Goal: Navigation & Orientation: Understand site structure

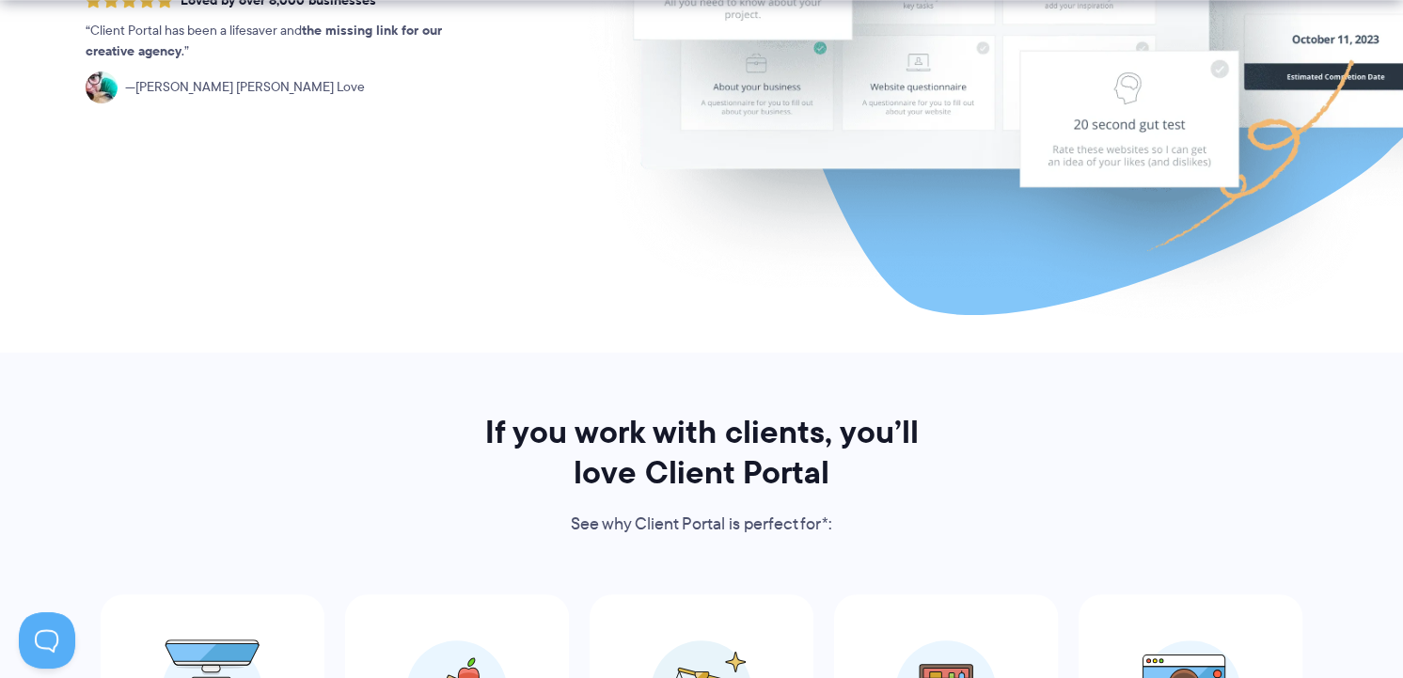
scroll to position [940, 0]
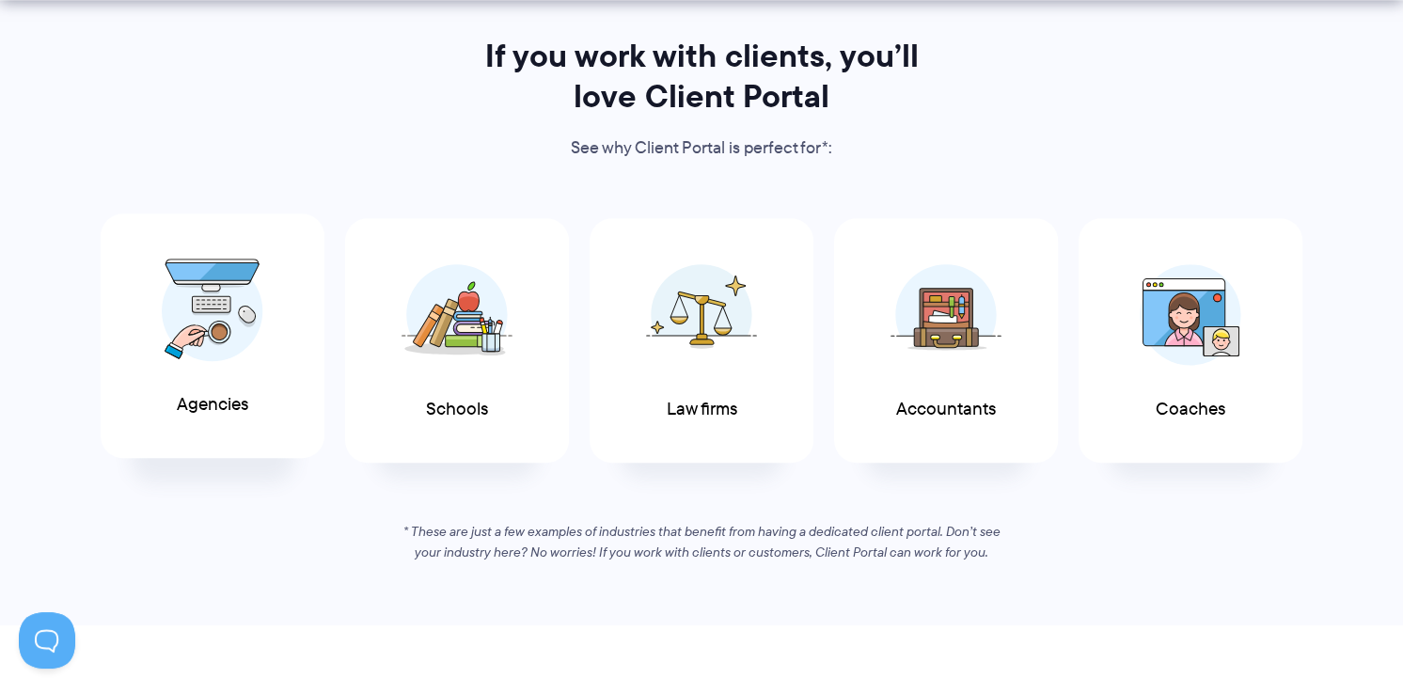
click at [148, 295] on div "Agencies" at bounding box center [213, 335] width 224 height 245
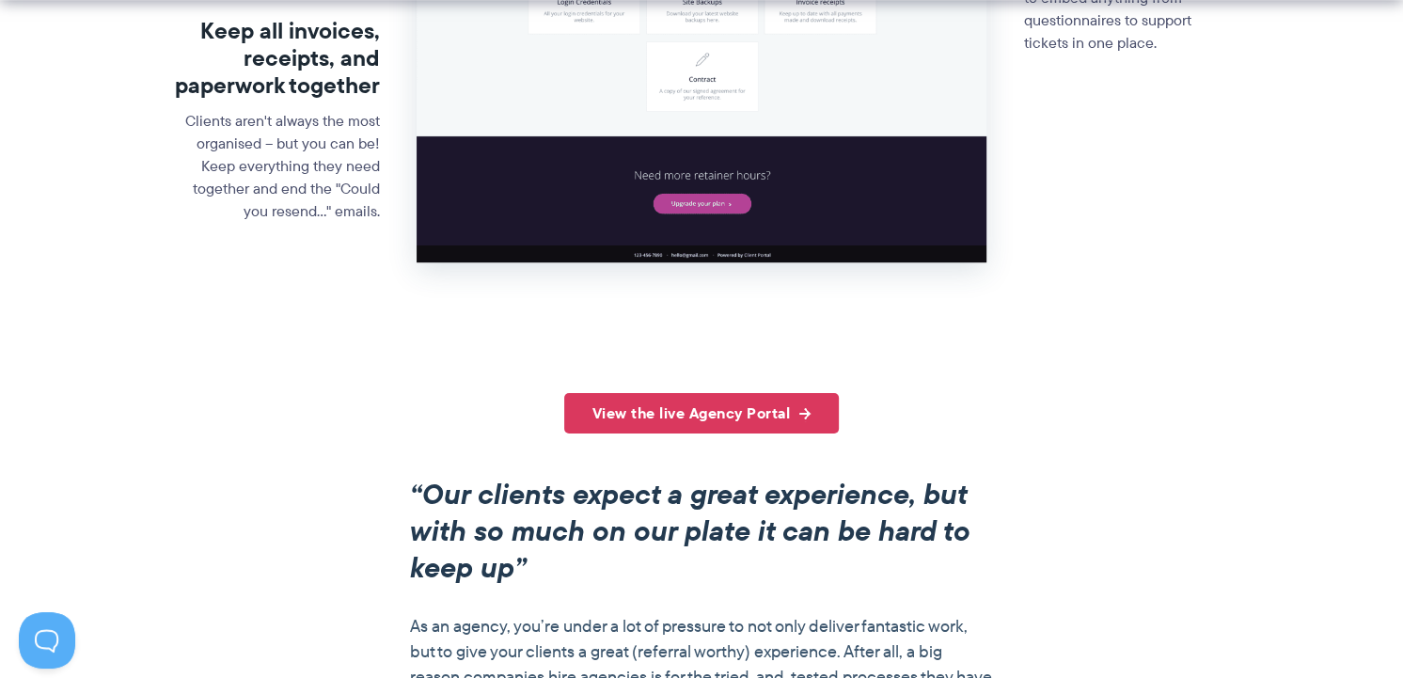
scroll to position [1223, 0]
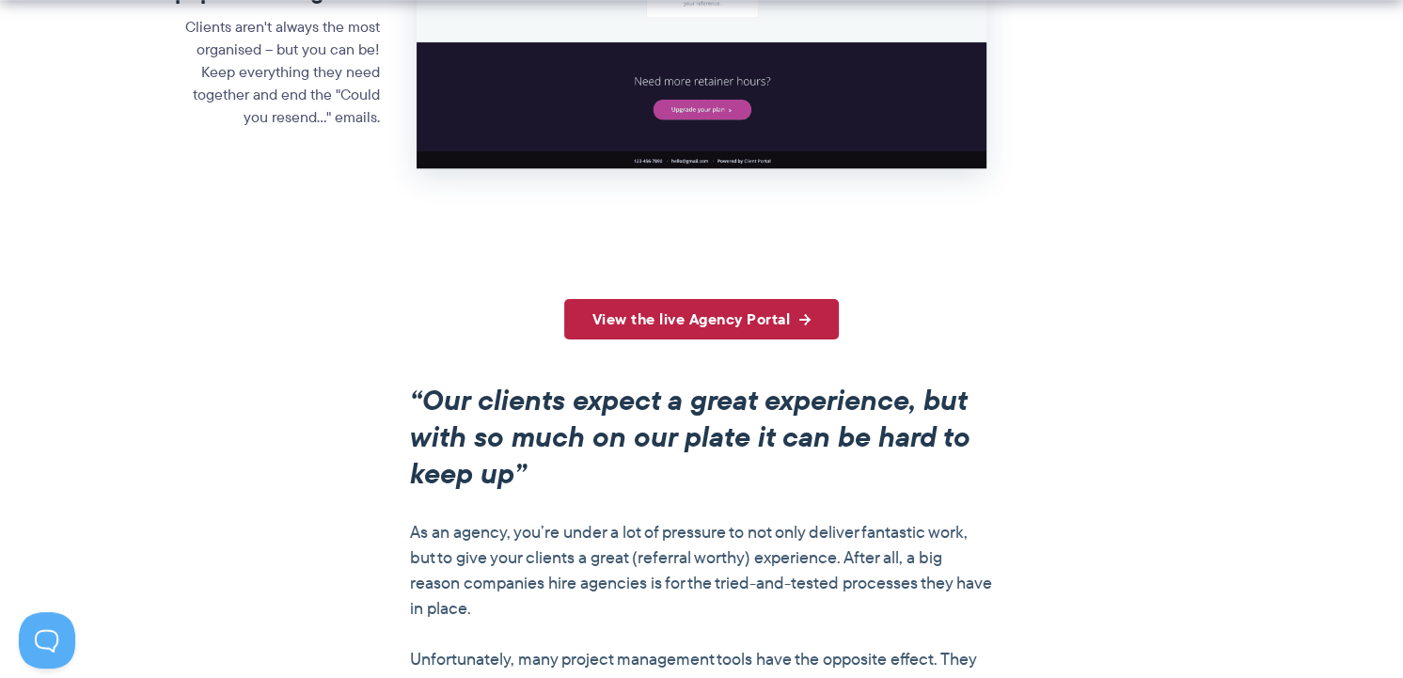
click at [738, 305] on link "View the live Agency Portal" at bounding box center [702, 319] width 276 height 40
